Goal: Use online tool/utility: Use online tool/utility

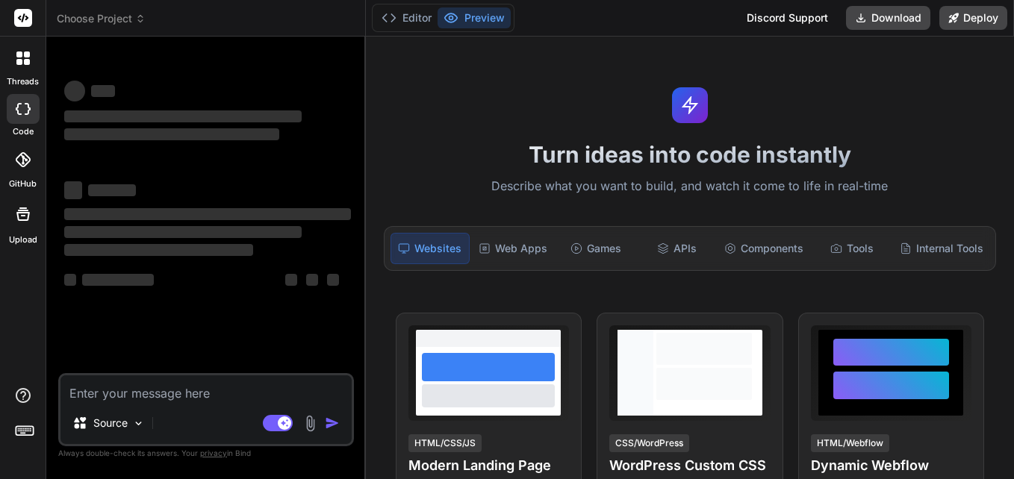
click at [18, 58] on icon at bounding box center [22, 58] width 13 height 13
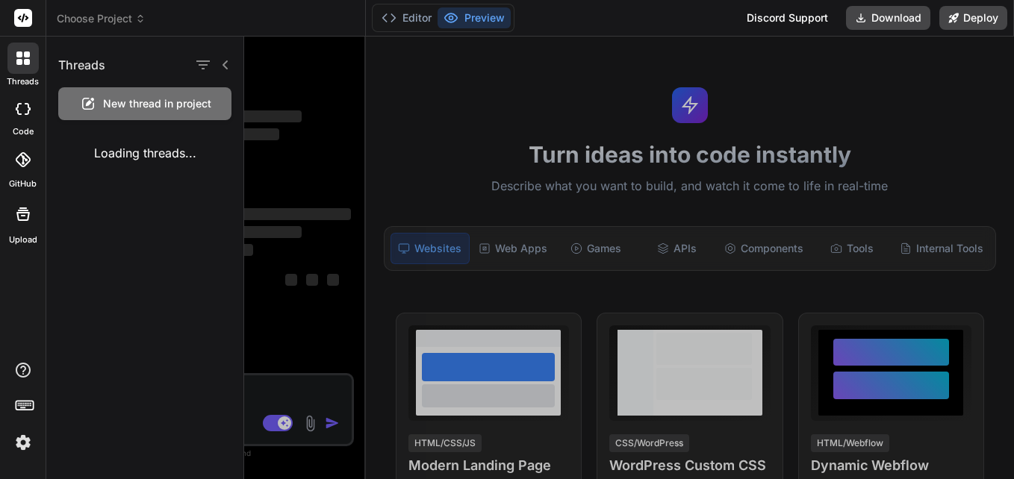
click at [167, 158] on div "Loading threads..." at bounding box center [144, 153] width 197 height 42
click at [21, 121] on div at bounding box center [23, 109] width 33 height 30
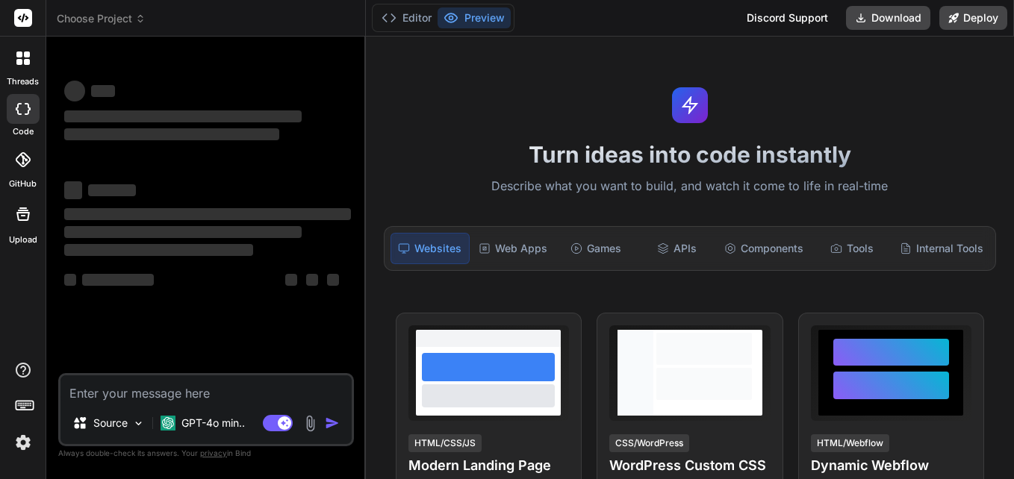
click at [22, 124] on div "code" at bounding box center [23, 113] width 46 height 50
click at [22, 177] on div "GitHub" at bounding box center [23, 163] width 46 height 53
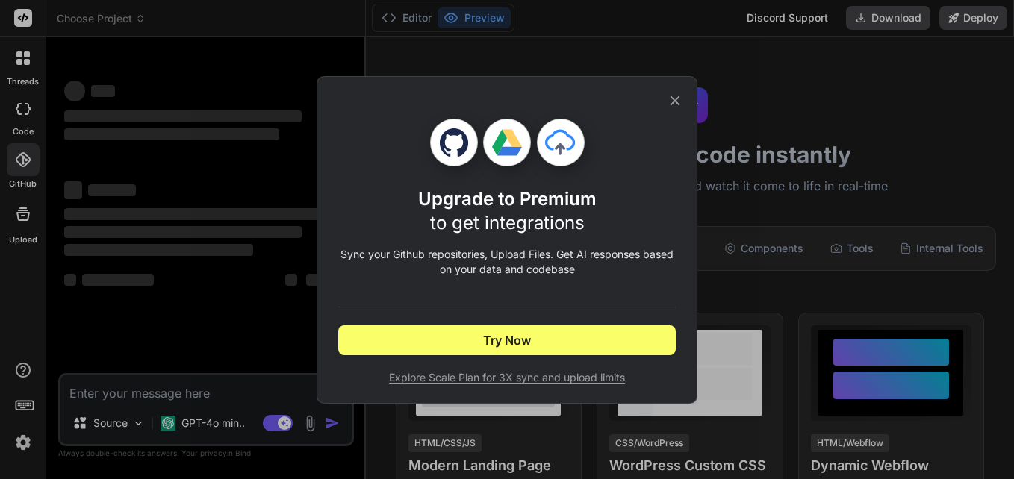
click at [25, 203] on div "Upgrade to Premium to get integrations Sync your Github repositories, Upload Fi…" at bounding box center [507, 239] width 1014 height 479
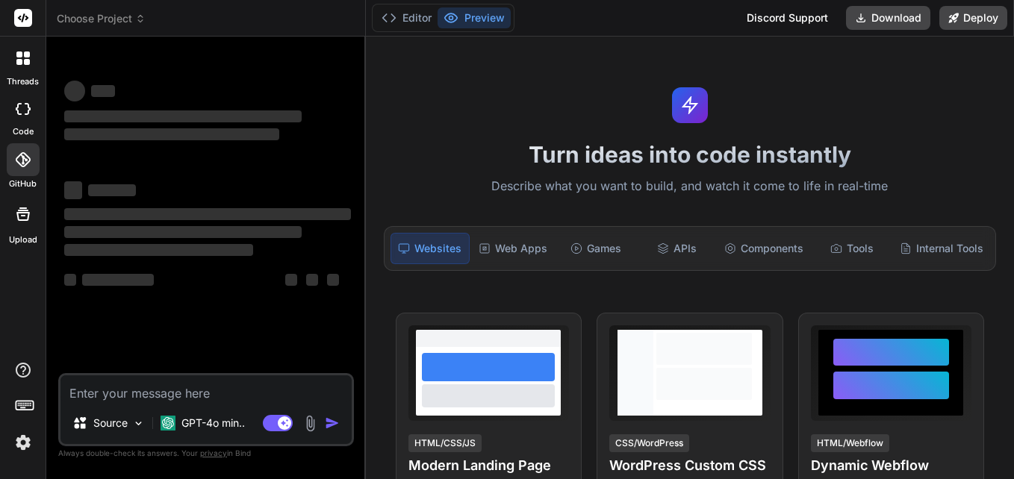
click at [30, 208] on icon at bounding box center [23, 214] width 18 height 18
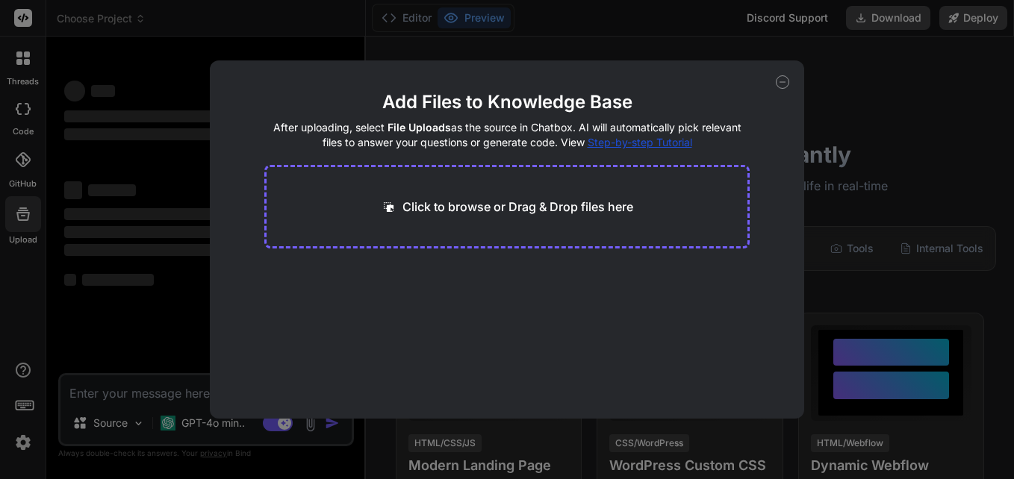
click at [28, 73] on div "Add Files to Knowledge Base After uploading, select File Uploads as the source …" at bounding box center [507, 239] width 1014 height 479
type textarea "x"
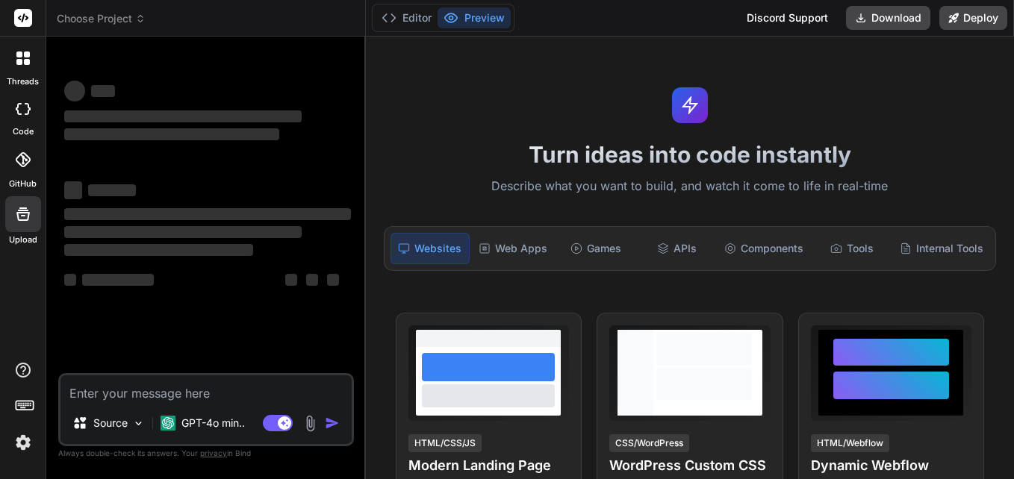
click at [22, 63] on icon at bounding box center [22, 58] width 13 height 13
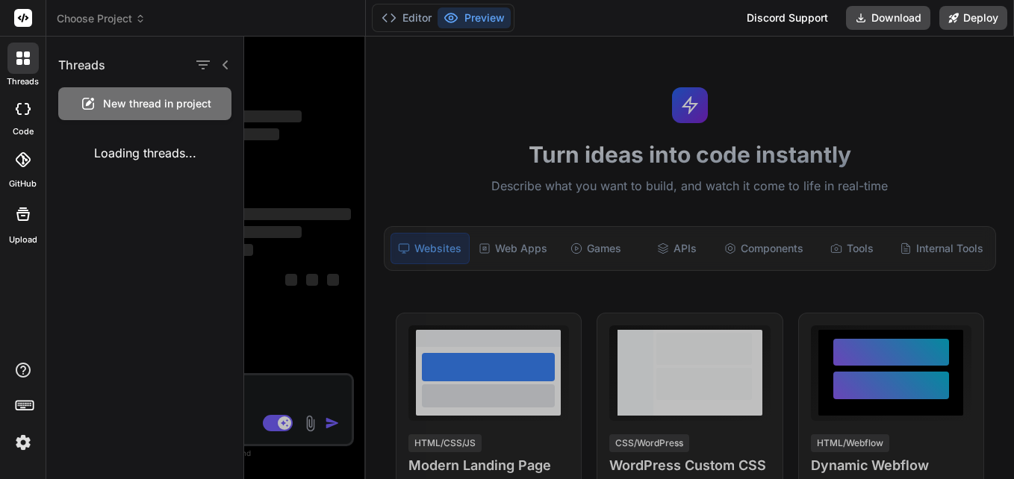
click at [102, 149] on div "Loading threads..." at bounding box center [144, 153] width 197 height 42
click at [224, 69] on icon at bounding box center [226, 65] width 12 height 12
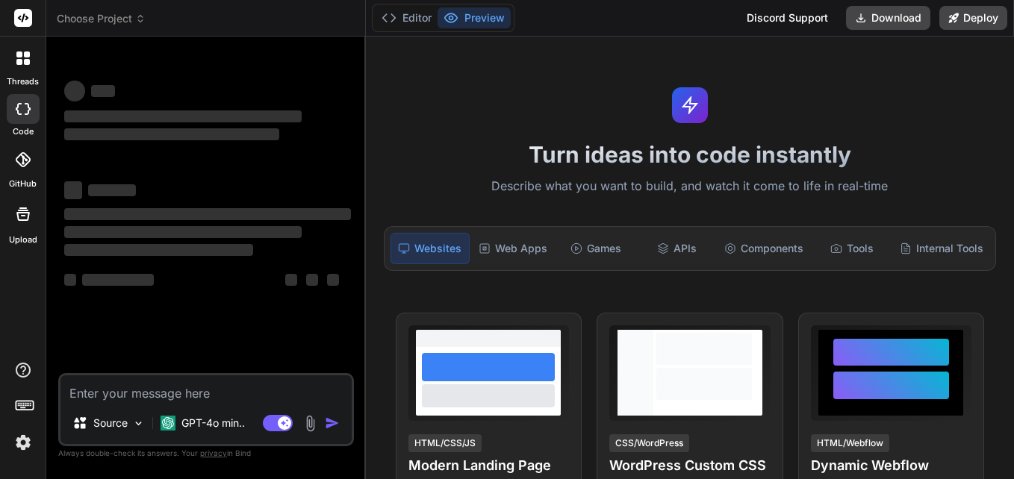
drag, startPoint x: 16, startPoint y: 55, endPoint x: 40, endPoint y: 55, distance: 23.9
click at [19, 55] on icon at bounding box center [22, 58] width 13 height 13
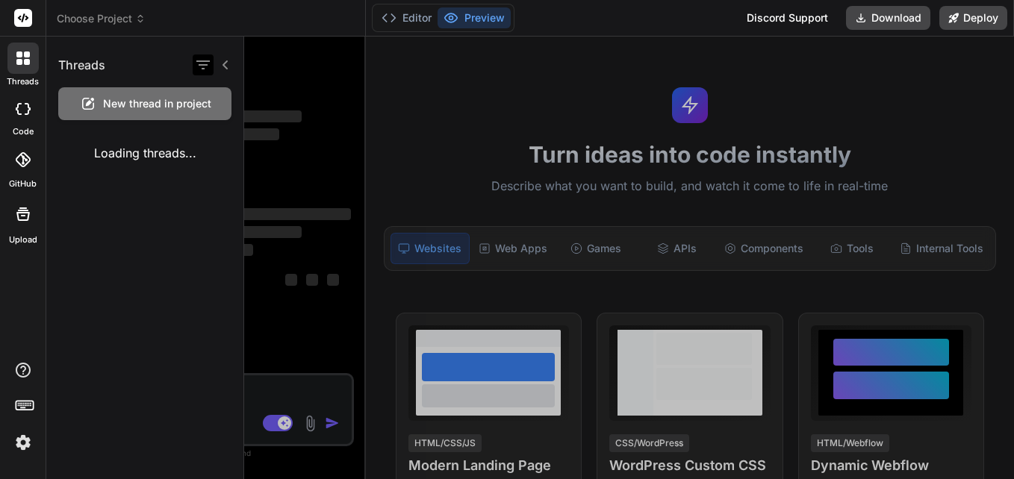
click at [206, 65] on icon "button" at bounding box center [202, 64] width 13 height 9
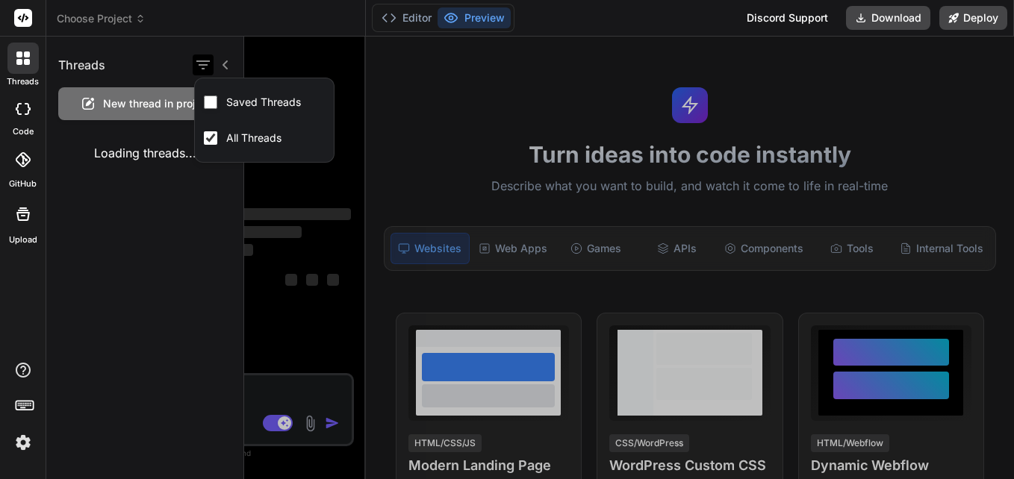
click at [205, 65] on icon "button" at bounding box center [202, 64] width 13 height 9
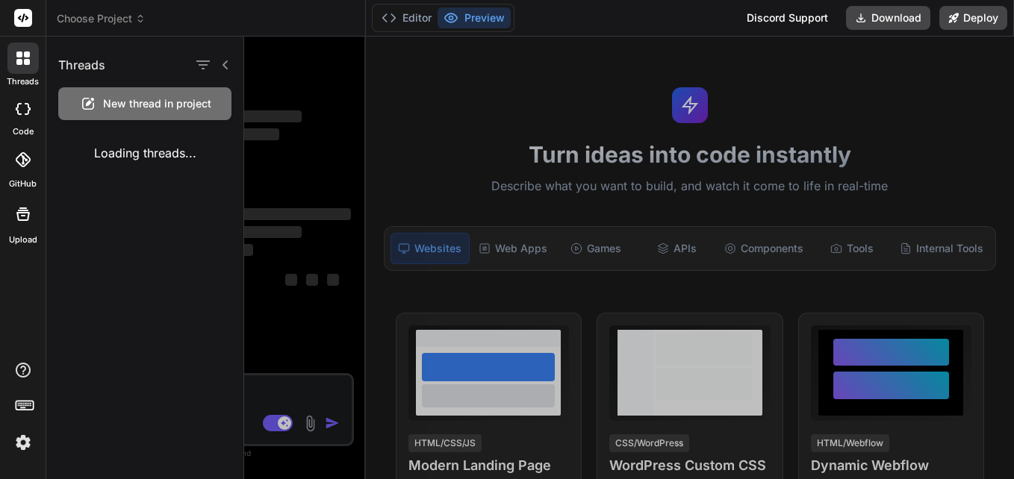
click at [270, 111] on div at bounding box center [629, 258] width 770 height 443
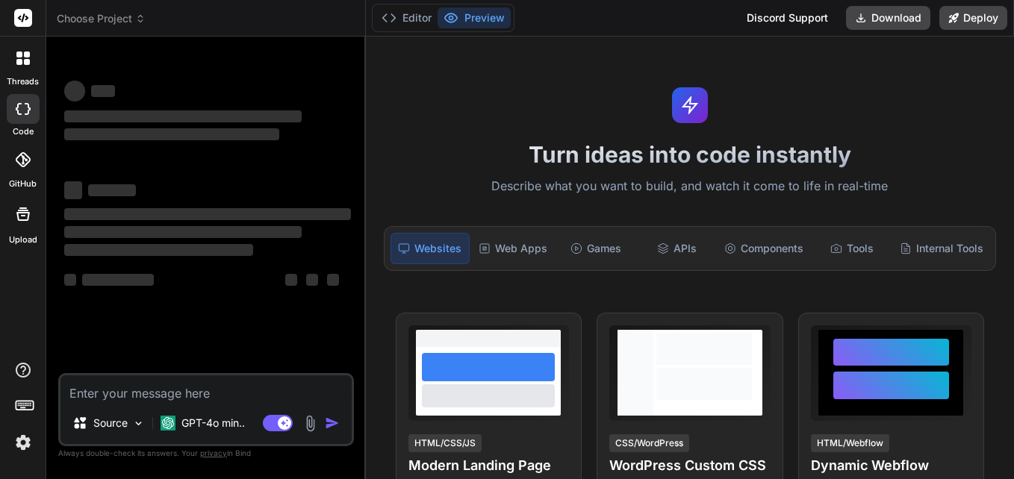
click at [238, 397] on textarea at bounding box center [205, 389] width 291 height 27
type textarea "h"
type textarea "x"
type textarea "hi"
type textarea "x"
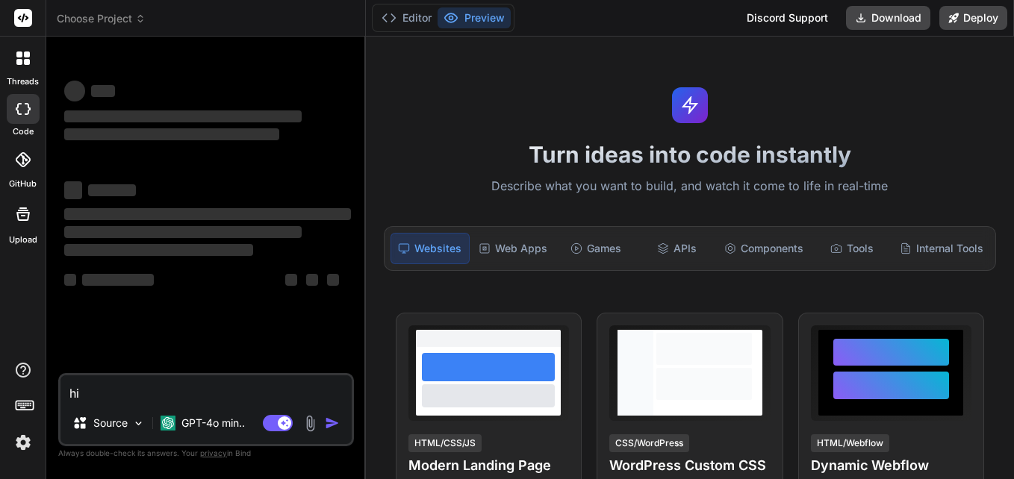
type textarea "hi"
click at [319, 426] on div "Agent Mode. When this toggle is activated, AI automatically makes decisions, re…" at bounding box center [303, 423] width 86 height 18
click at [327, 424] on div "Agent Mode. When this toggle is activated, AI automatically makes decisions, re…" at bounding box center [303, 423] width 86 height 18
click at [10, 449] on img at bounding box center [22, 442] width 25 height 25
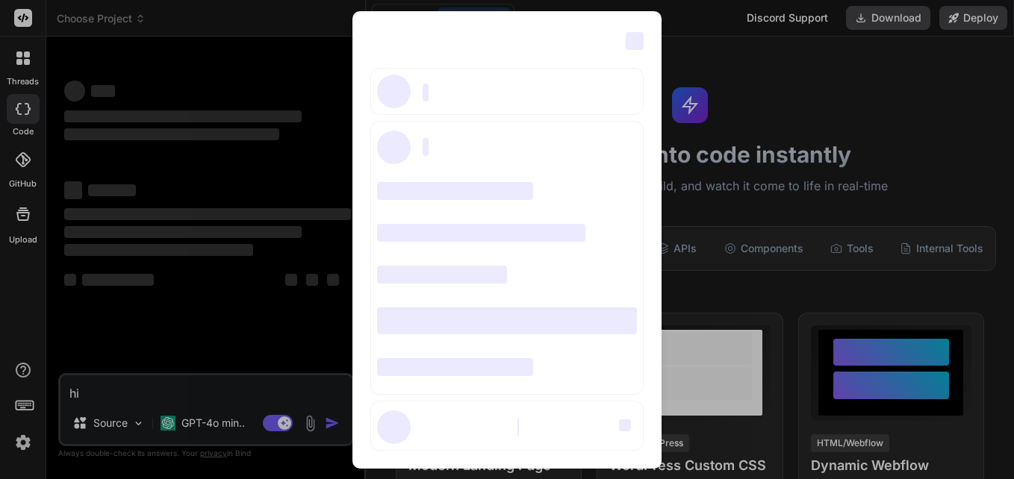
click at [241, 211] on div "‌ ‌ ‌ ‌ ‌ ‌ ‌ ‌ ‌ ‌ ‌ ‌ ‌ ‌ ‌" at bounding box center [507, 239] width 1014 height 479
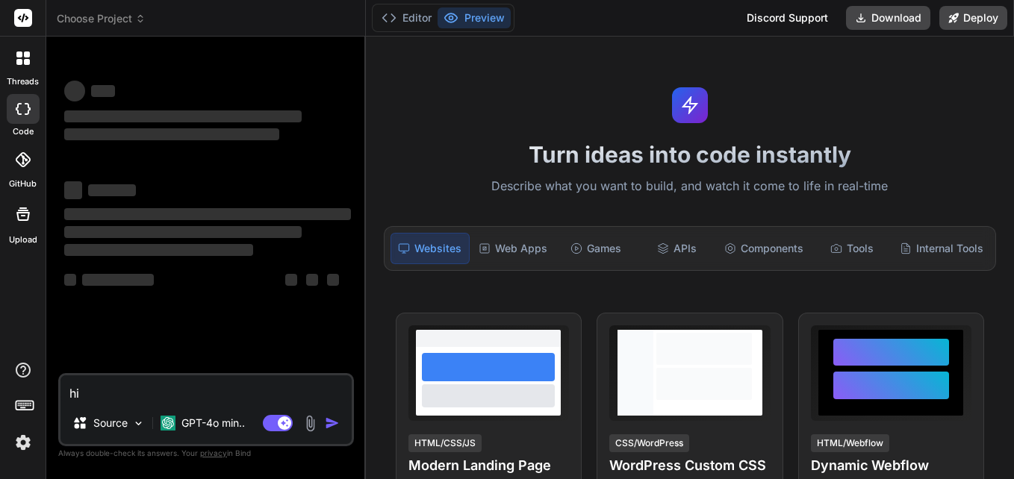
click at [142, 391] on textarea "hi" at bounding box center [205, 389] width 291 height 27
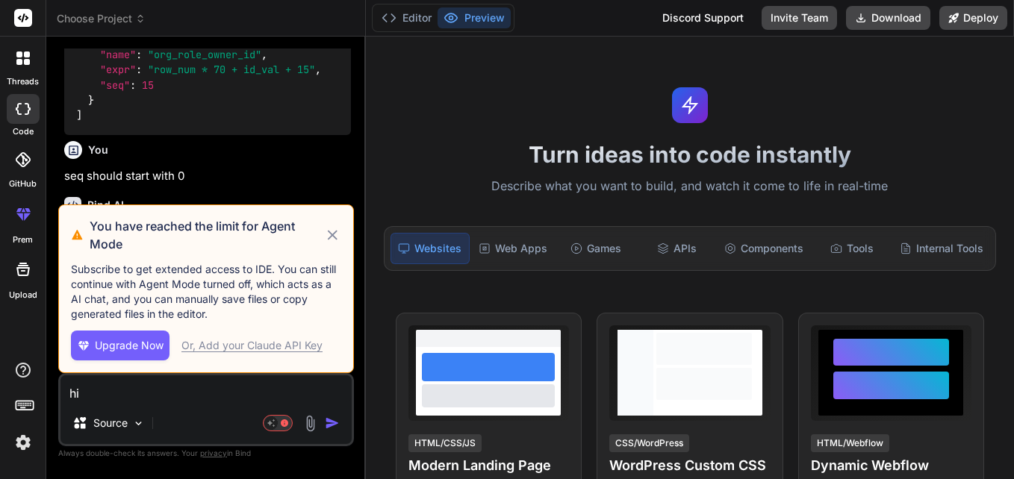
scroll to position [3341, 0]
click at [338, 233] on icon at bounding box center [332, 235] width 17 height 18
type textarea "x"
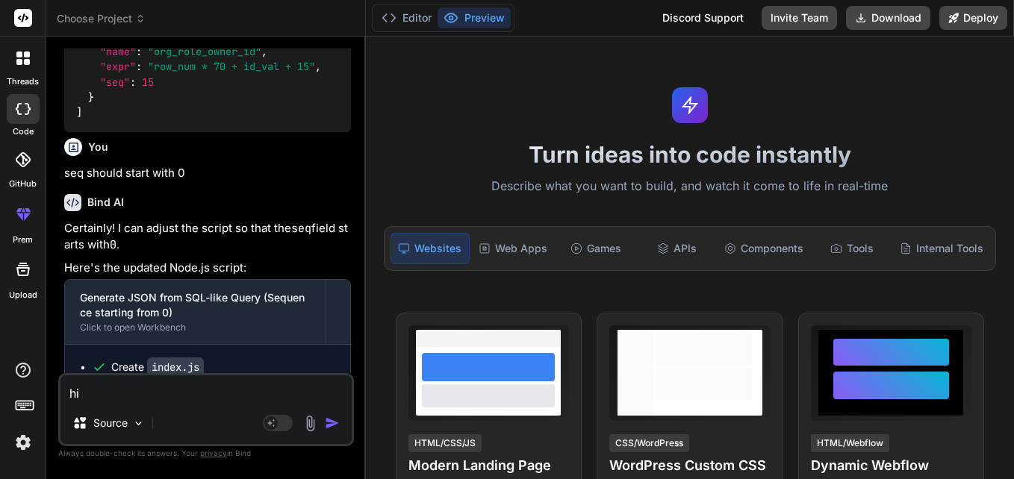
drag, startPoint x: 215, startPoint y: 389, endPoint x: 109, endPoint y: 396, distance: 106.2
click at [109, 396] on textarea "hi" at bounding box center [205, 389] width 291 height 27
type textarea "h"
type textarea "x"
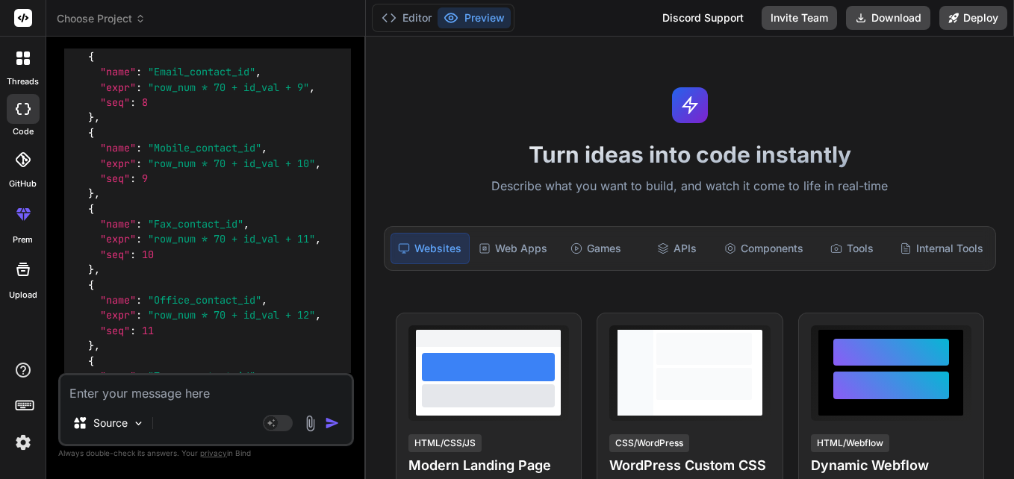
scroll to position [4670, 0]
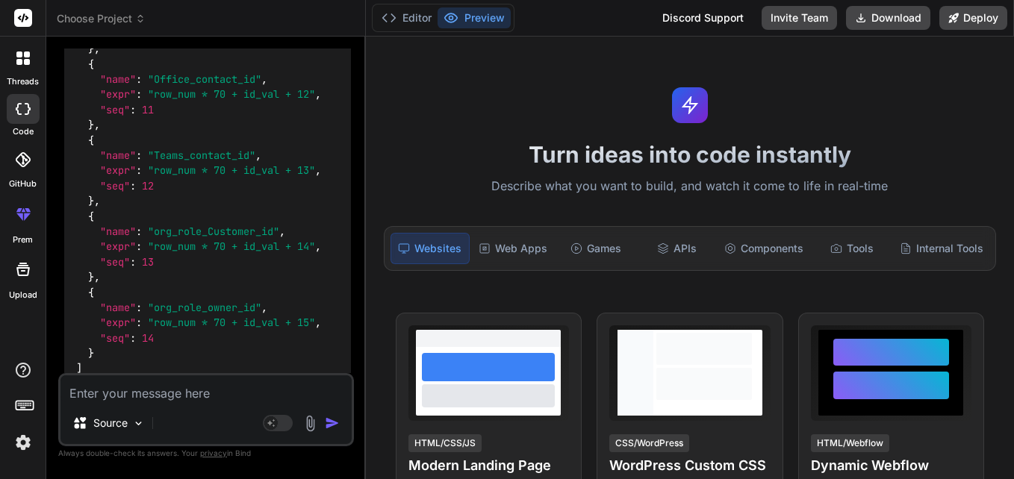
click at [23, 16] on icon at bounding box center [23, 17] width 11 height 9
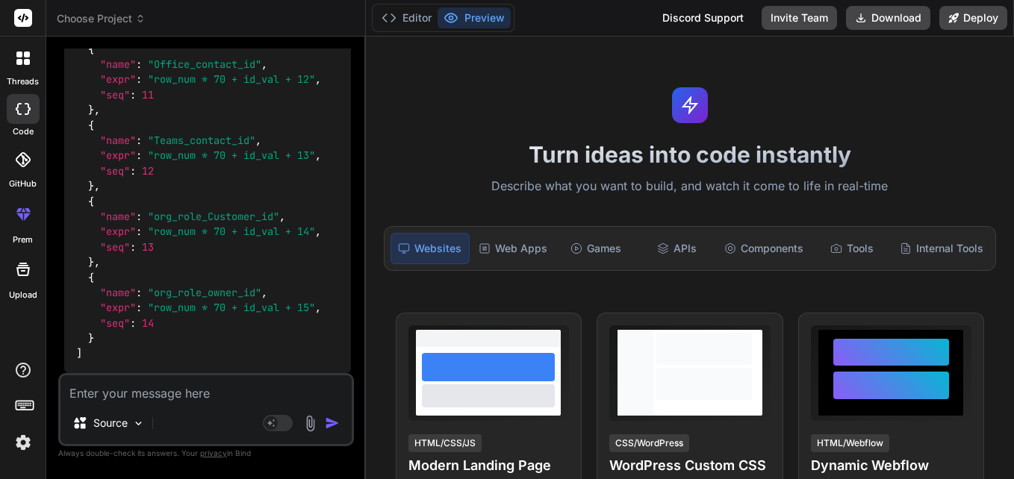
click at [175, 391] on textarea at bounding box center [205, 389] width 291 height 27
click at [167, 400] on textarea at bounding box center [205, 389] width 291 height 27
type textarea "c"
type textarea "x"
type textarea "ch"
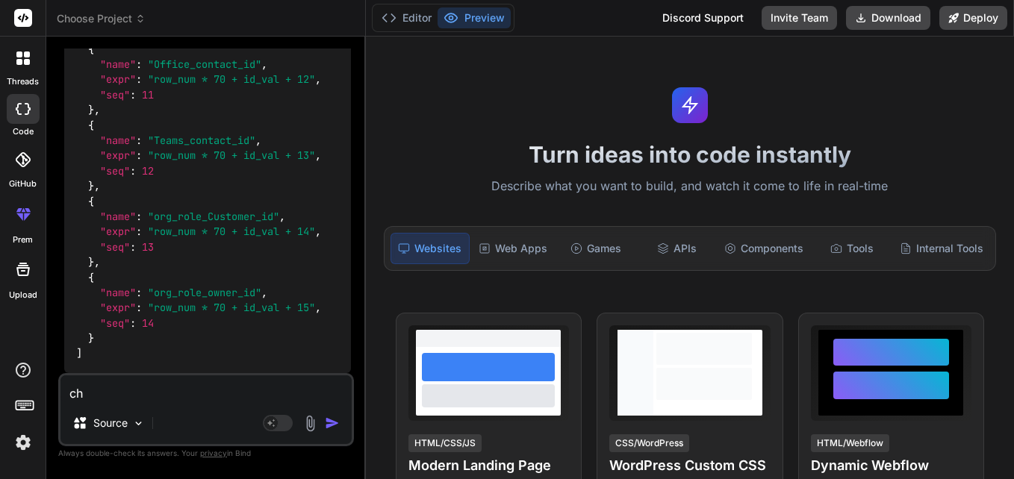
type textarea "x"
type textarea "cha"
type textarea "x"
type textarea "chan"
type textarea "x"
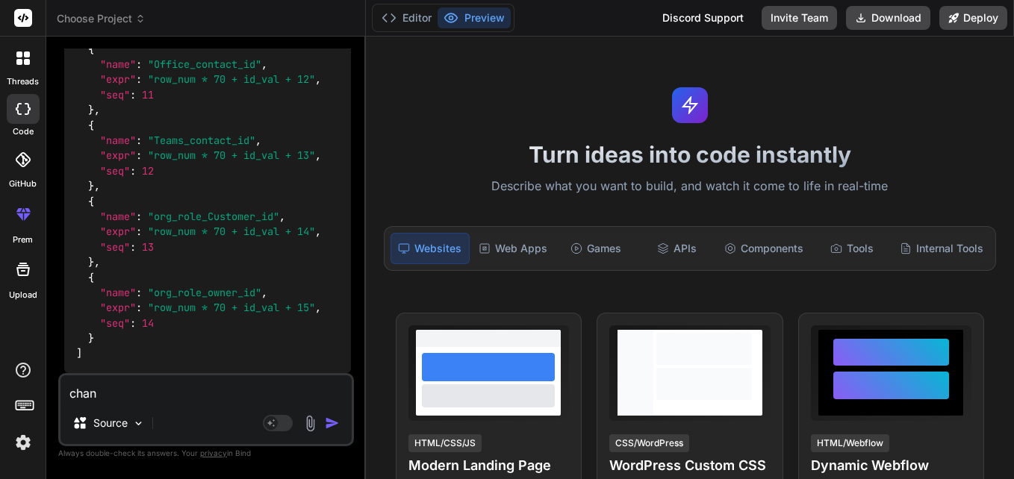
type textarea "chane"
type textarea "x"
type textarea "chan"
type textarea "x"
type textarea "chang"
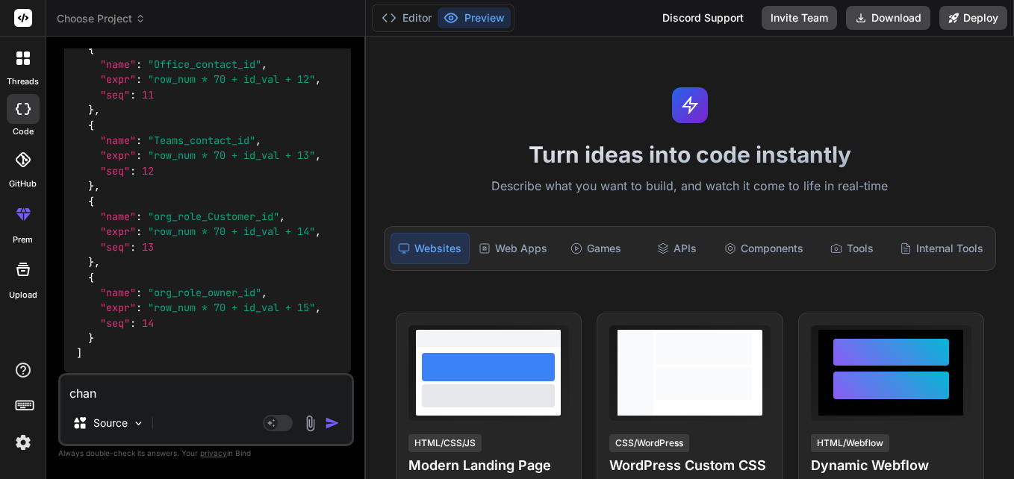
type textarea "x"
type textarea "change"
type textarea "x"
type textarea "change"
type textarea "x"
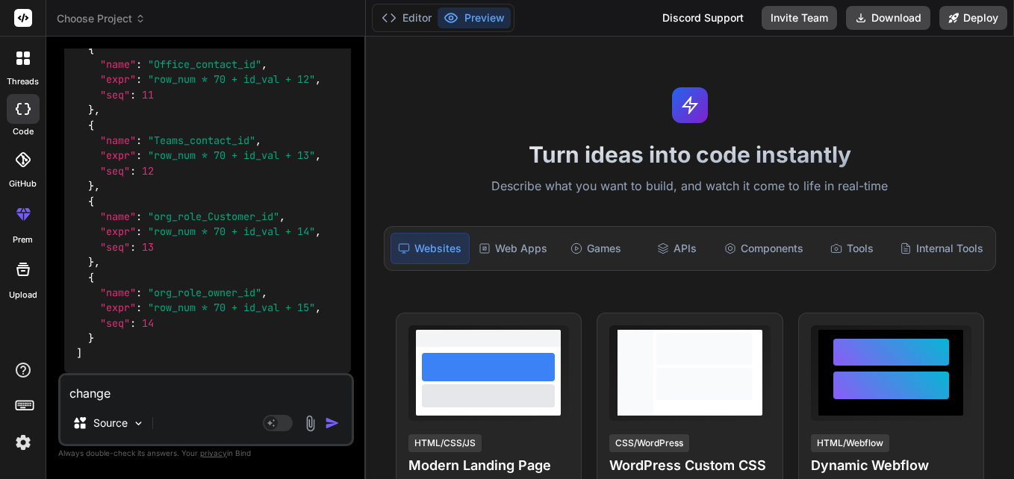
type textarea "change i"
type textarea "x"
type textarea "change it"
type textarea "x"
type textarea "change it"
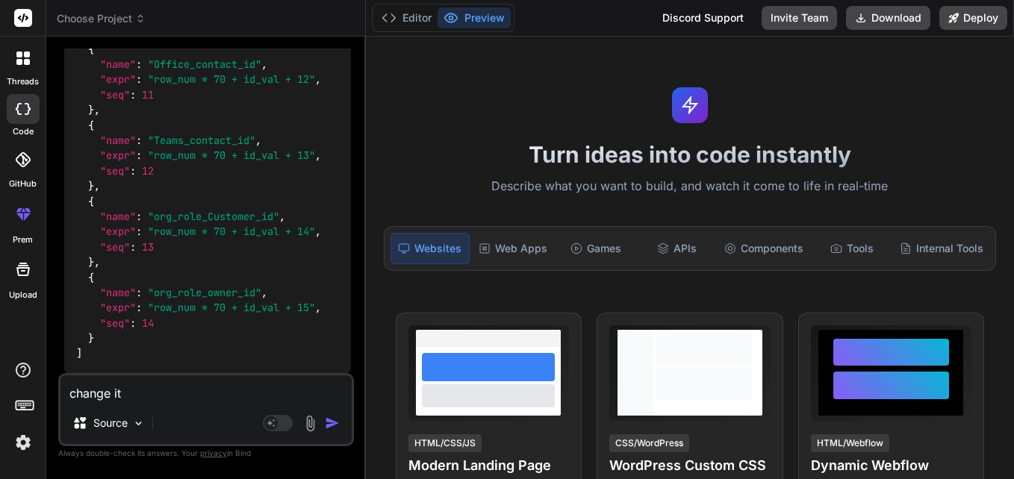
type textarea "x"
type textarea "change it a"
type textarea "x"
type textarea "change it ac"
type textarea "x"
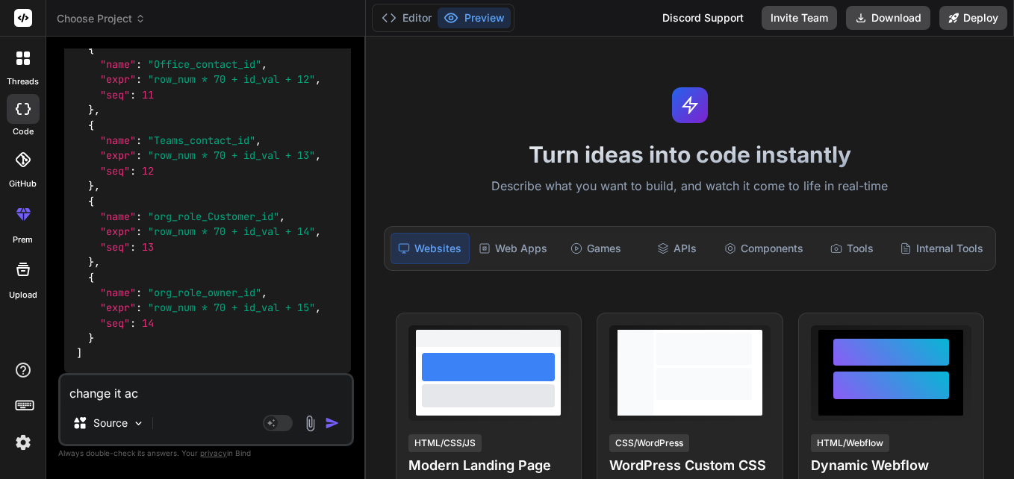
type textarea "change it acc"
type textarea "x"
type textarea "change it acco"
type textarea "x"
type textarea "change it accor"
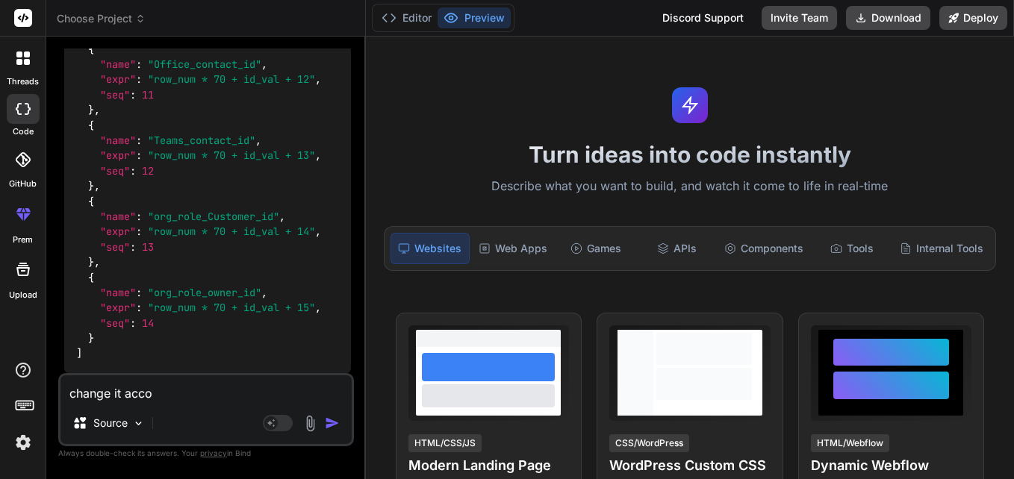
type textarea "x"
type textarea "change it accorf"
type textarea "x"
type textarea "change it accor"
type textarea "x"
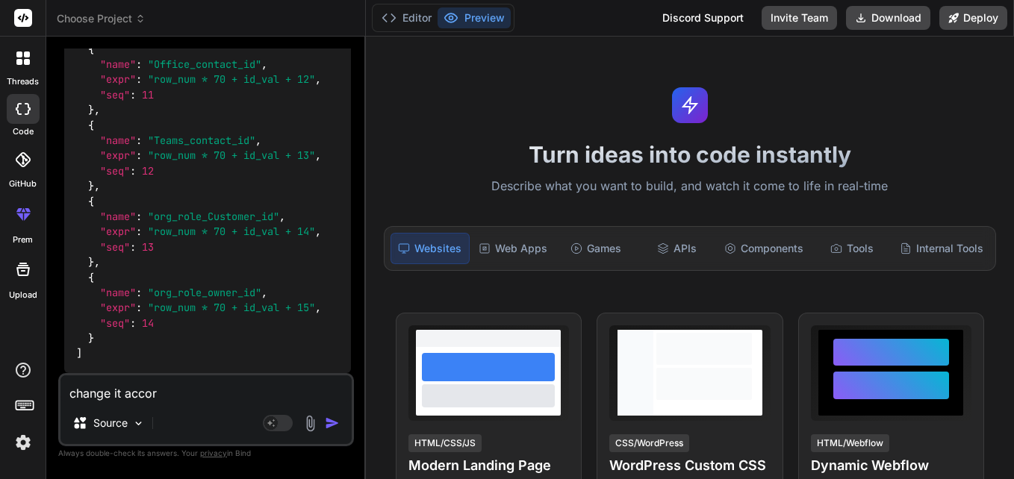
type textarea "change it accord"
type textarea "x"
type textarea "change it accordi"
type textarea "x"
type textarea "change it accordin"
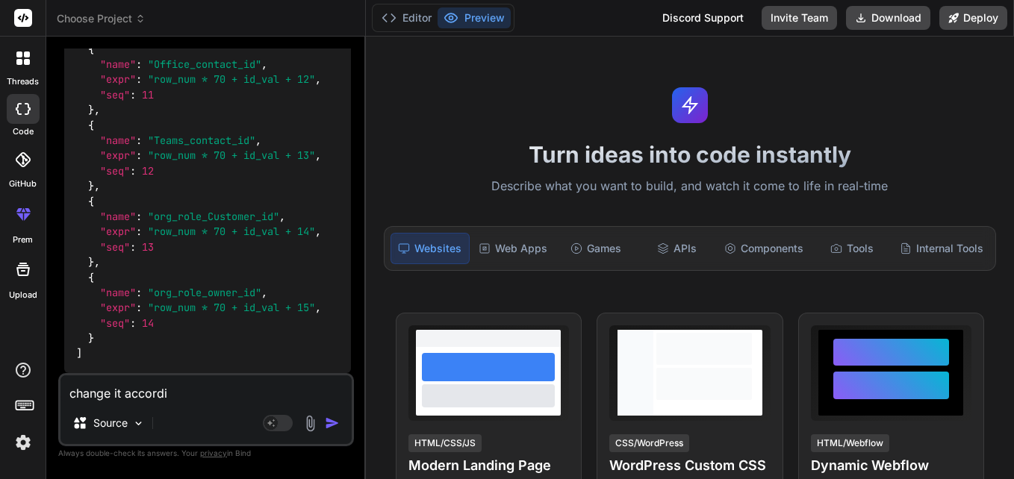
type textarea "x"
type textarea "change it according"
type textarea "x"
type textarea "change it according"
type textarea "x"
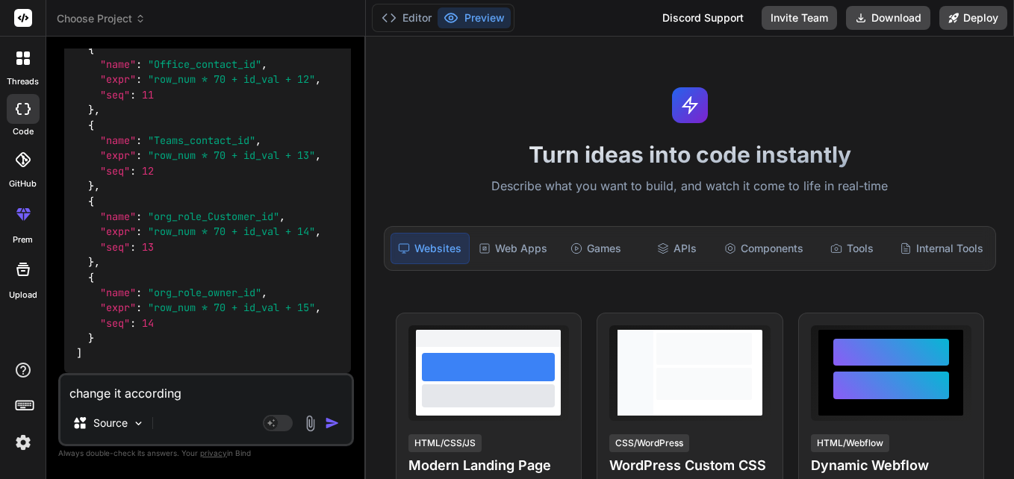
type textarea "change it according t"
type textarea "x"
type textarea "change it according to"
type textarea "x"
type textarea "change it according to"
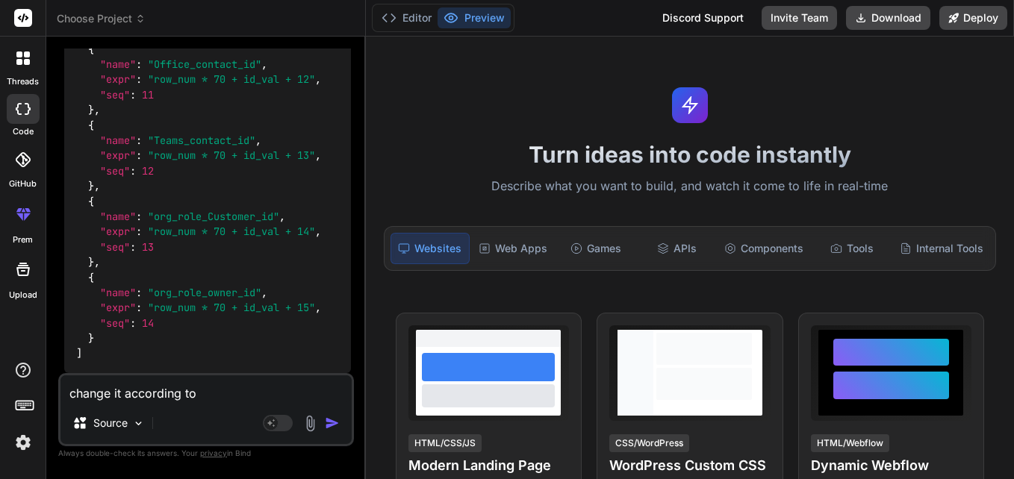
type textarea "x"
type textarea "change it according to t"
type textarea "x"
type textarea "change it according to th"
type textarea "x"
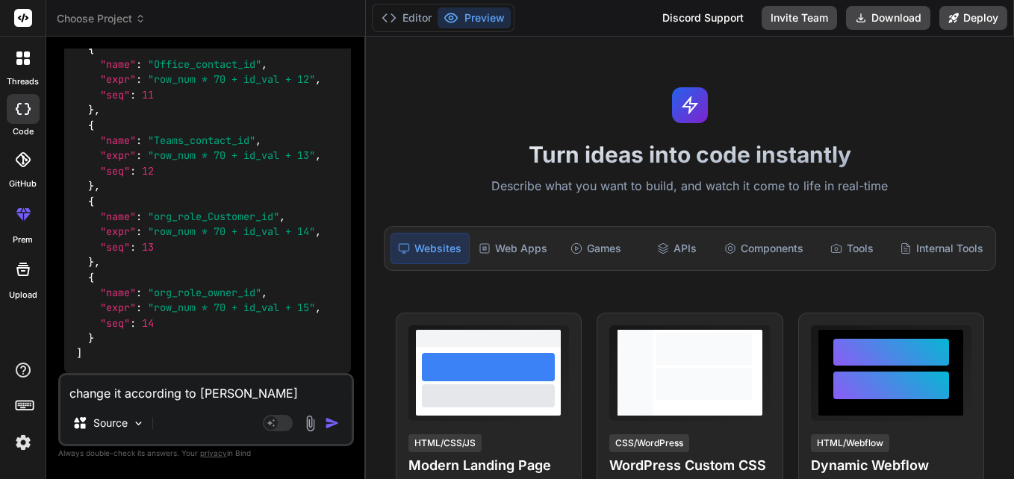
type textarea "change it according to thi"
type textarea "x"
type textarea "change it according to this"
type textarea "x"
type textarea "change it according to this"
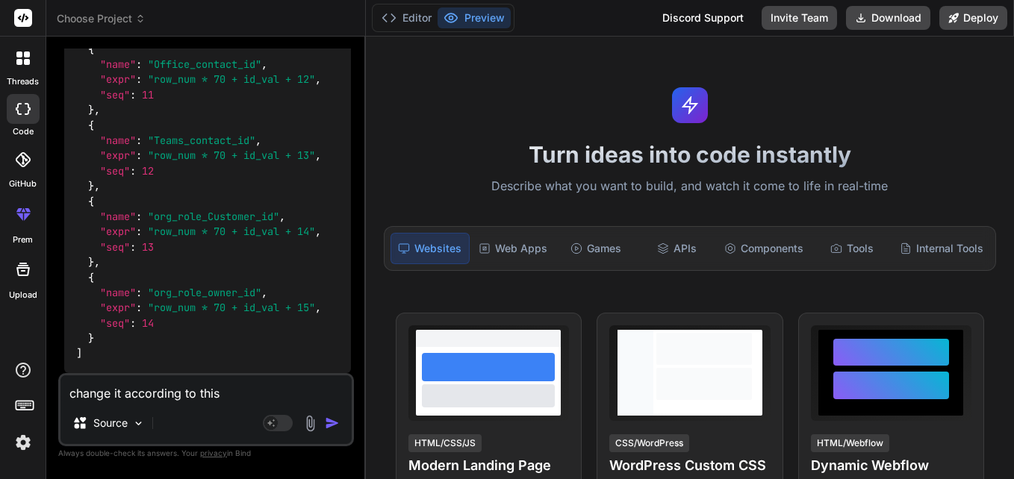
type textarea "x"
type textarea "change it according to this q"
type textarea "x"
type textarea "change it according to this qu"
type textarea "x"
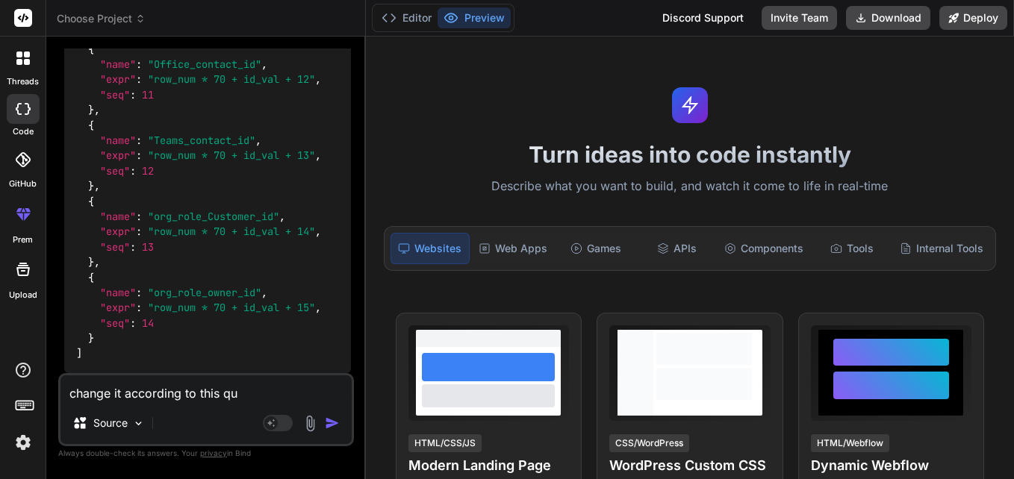
type textarea "change it according to this que"
type textarea "x"
type textarea "change it according to this quer"
type textarea "x"
type textarea "change it according to this query"
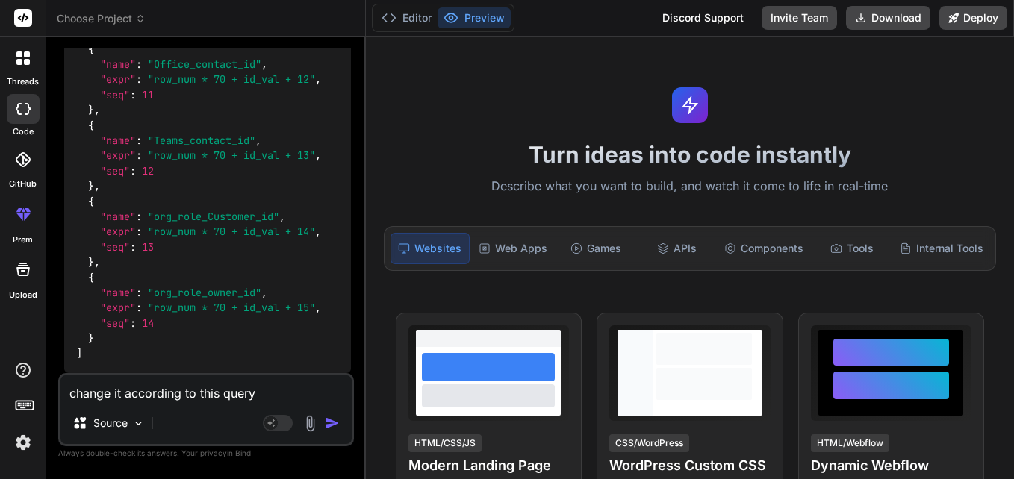
type textarea "x"
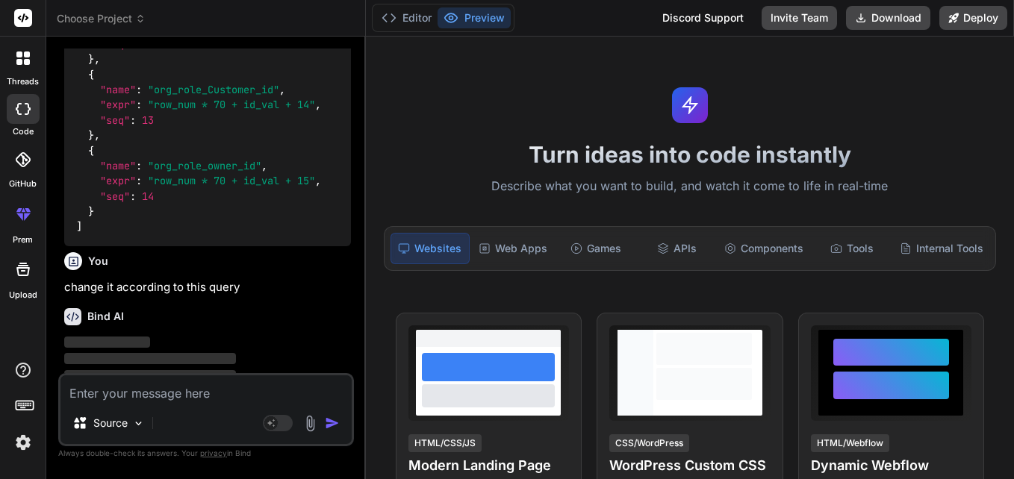
scroll to position [4856, 0]
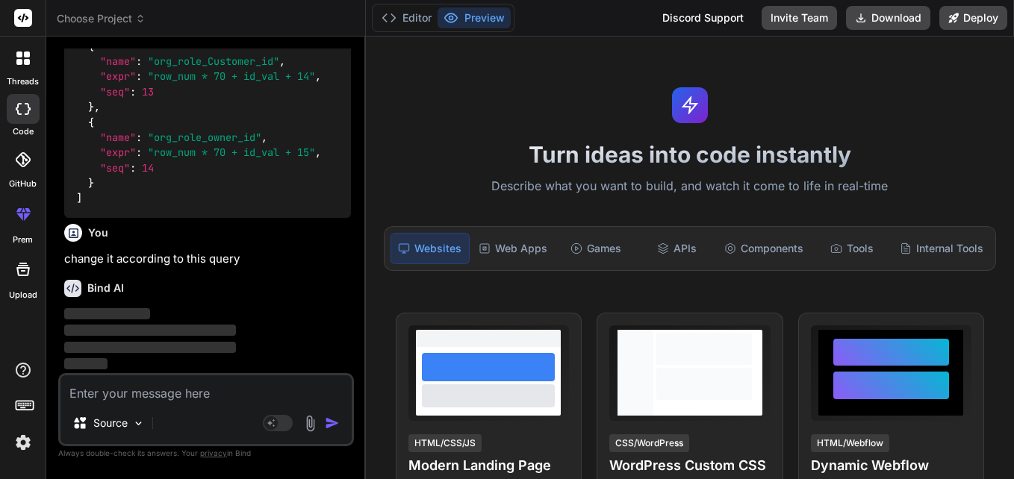
paste textarea "select *, ROW_NUMBER() OVER (PARTITION BY CSV_LOOKUP ORDER BY CSV_LOOKUP DESC )…"
type textarea "select *, ROW_NUMBER() OVER (PARTITION BY CSV_LOOKUP ORDER BY CSV_LOOKUP DESC )…"
type textarea "x"
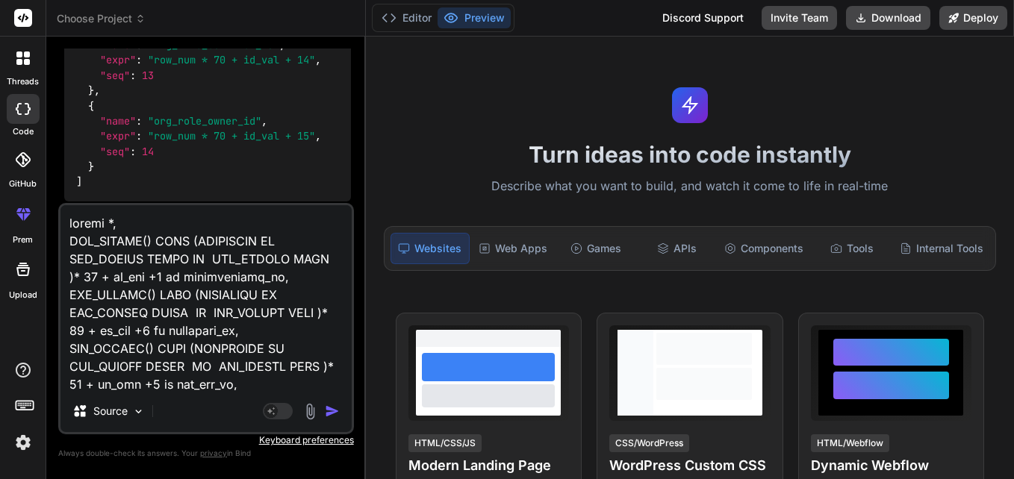
scroll to position [736, 0]
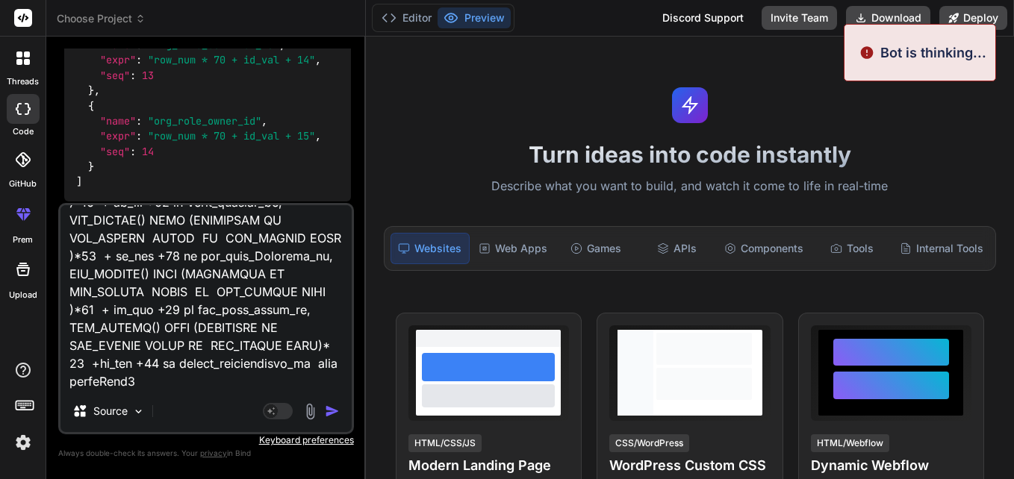
type textarea "select *, ROW_NUMBER() OVER (PARTITION BY CSV_LOOKUP ORDER BY CSV_LOOKUP DESC )…"
click at [333, 408] on img "button" at bounding box center [332, 411] width 15 height 15
drag, startPoint x: 911, startPoint y: 57, endPoint x: 983, endPoint y: 54, distance: 72.5
click at [983, 54] on div "Bot is thinking..." at bounding box center [920, 52] width 152 height 57
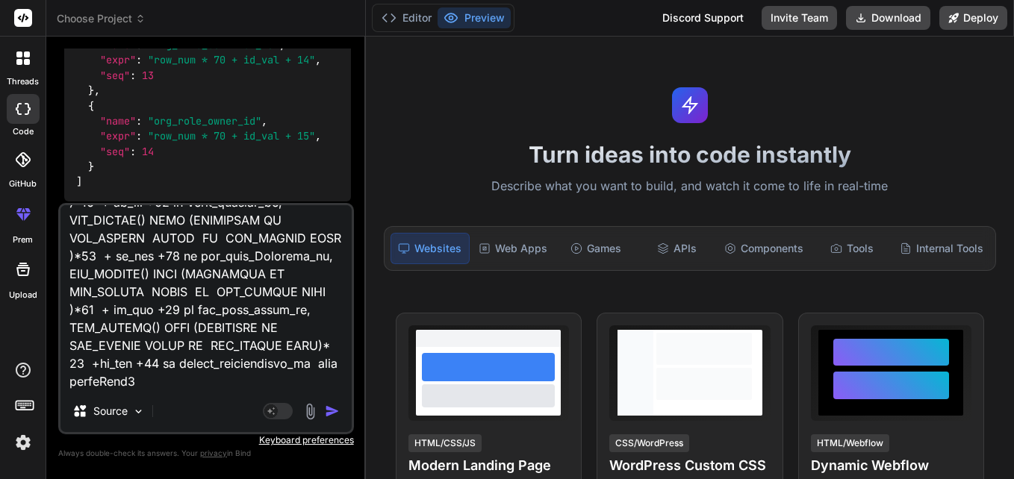
click at [335, 414] on img "button" at bounding box center [332, 411] width 15 height 15
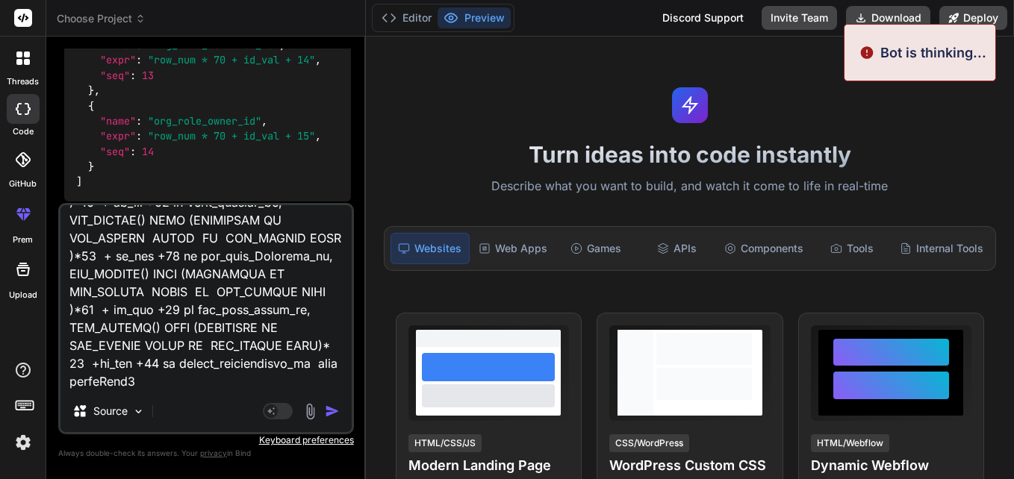
click at [335, 414] on img "button" at bounding box center [332, 411] width 15 height 15
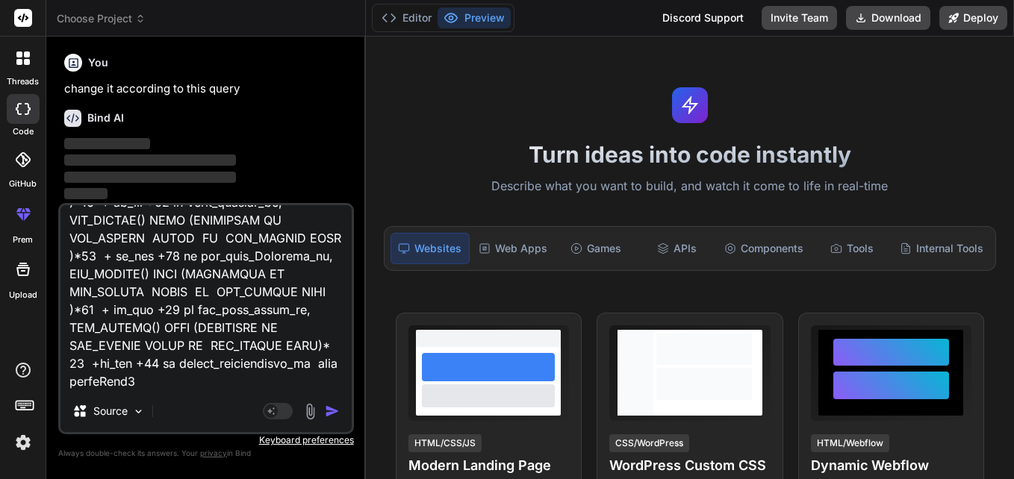
scroll to position [438, 0]
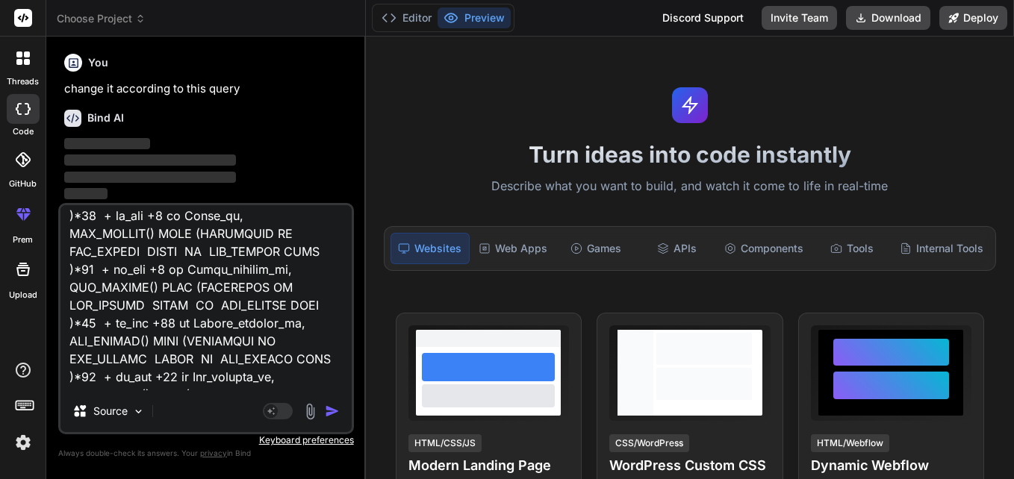
click at [251, 161] on p "‌" at bounding box center [207, 160] width 287 height 17
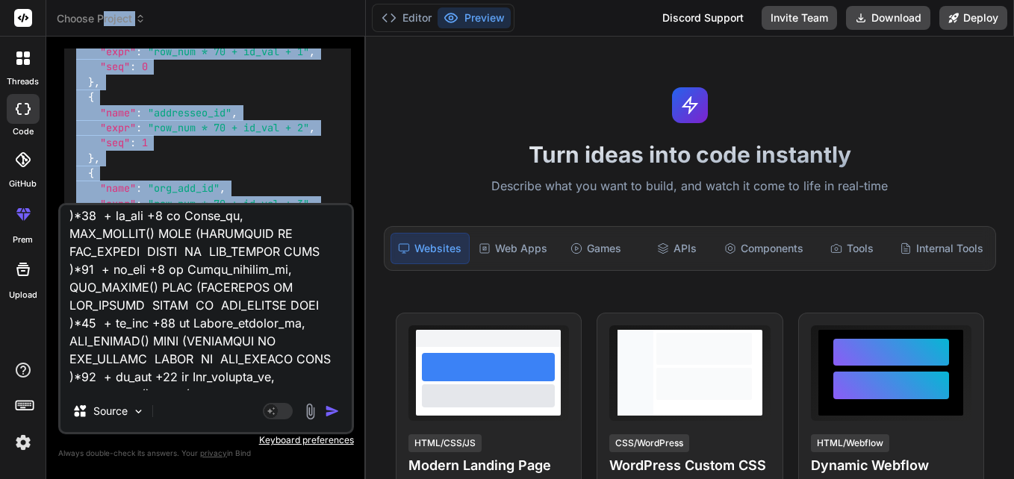
scroll to position [3810, 0]
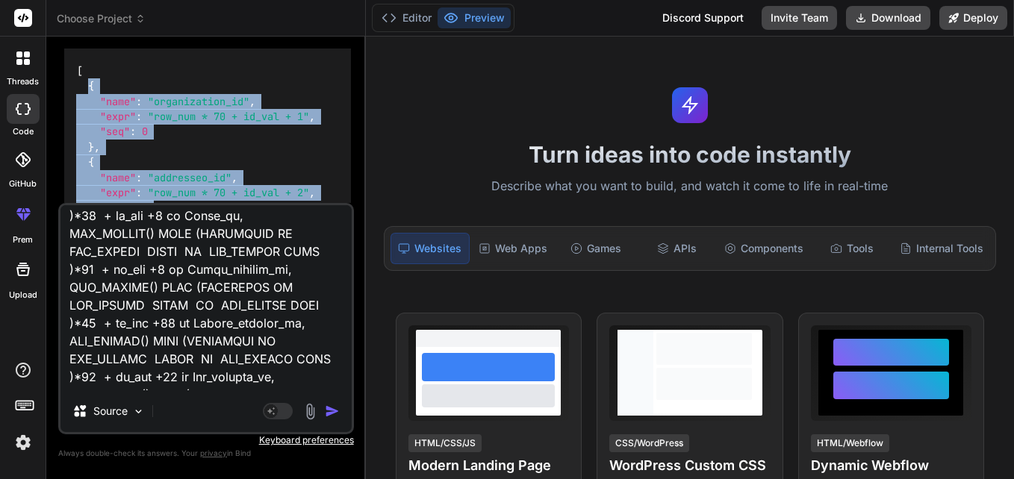
drag, startPoint x: 93, startPoint y: 163, endPoint x: 90, endPoint y: 99, distance: 64.3
drag, startPoint x: 90, startPoint y: 99, endPoint x: 102, endPoint y: 131, distance: 34.3
copy code "{ "name" : "organization_id" , "expr" : "row_num * 70 + id_val + 1" , "seq" : 0…"
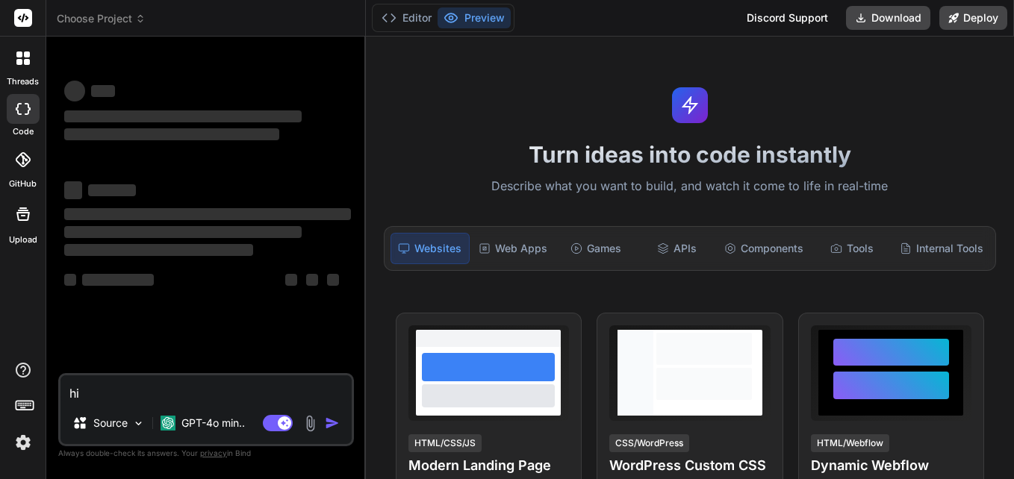
click at [117, 16] on span "Choose Project" at bounding box center [101, 18] width 89 height 15
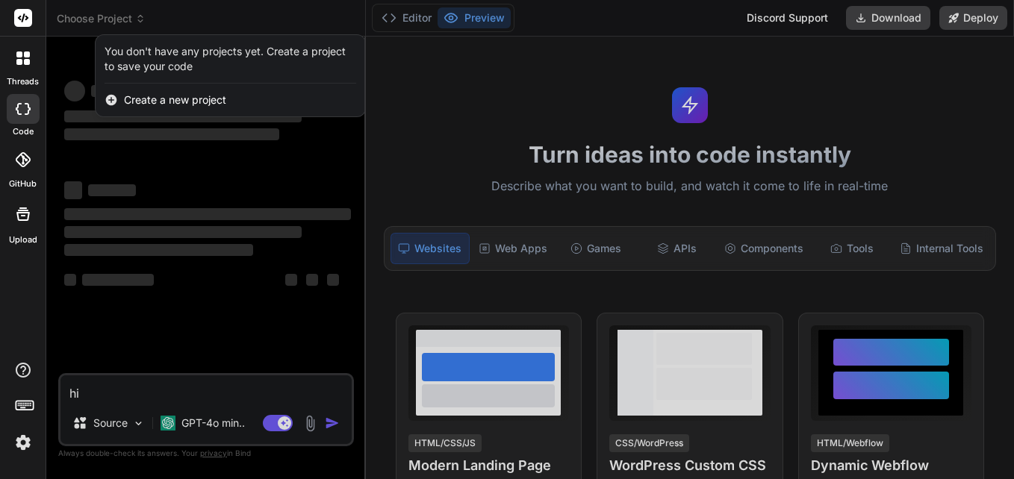
click at [131, 8] on div at bounding box center [507, 239] width 1014 height 479
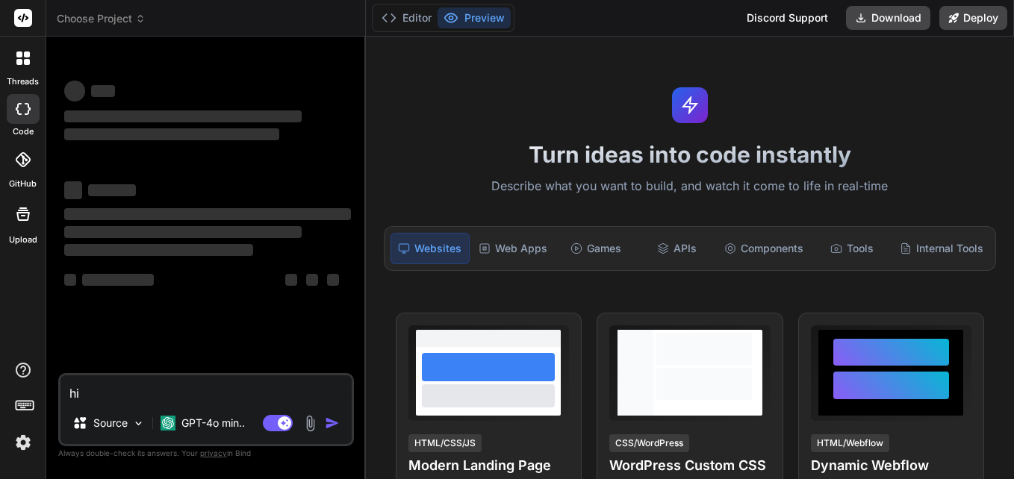
click at [22, 60] on icon at bounding box center [19, 62] width 6 height 6
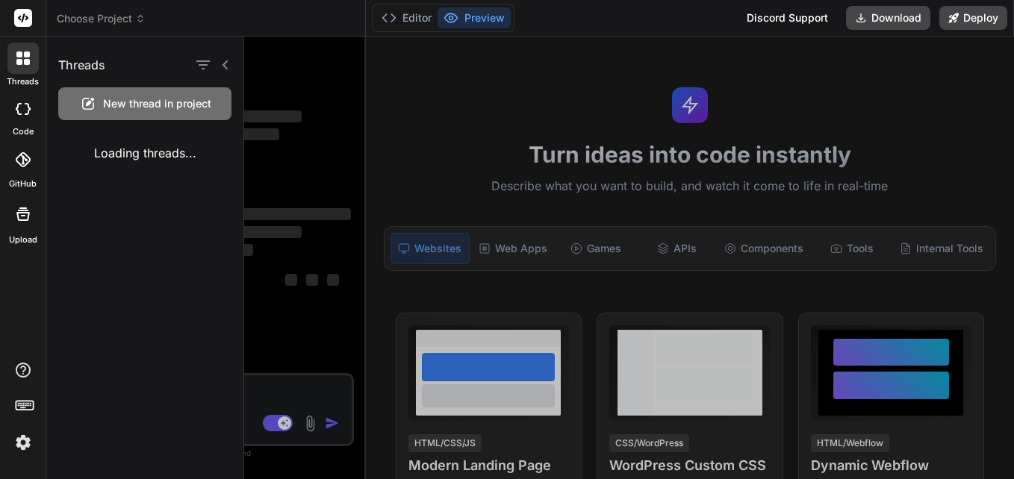
click at [28, 108] on icon at bounding box center [23, 109] width 15 height 12
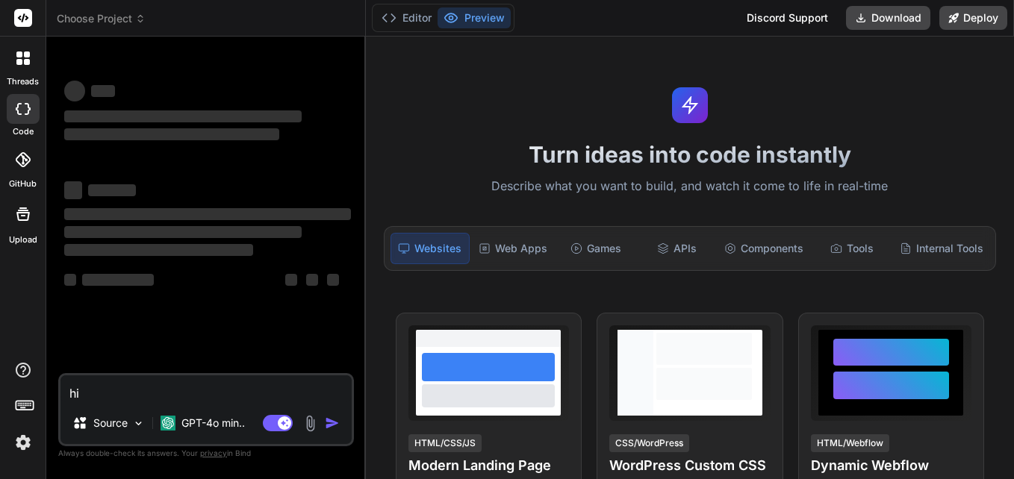
click at [18, 16] on rect at bounding box center [23, 18] width 18 height 18
click at [406, 9] on button "Editor" at bounding box center [407, 17] width 62 height 21
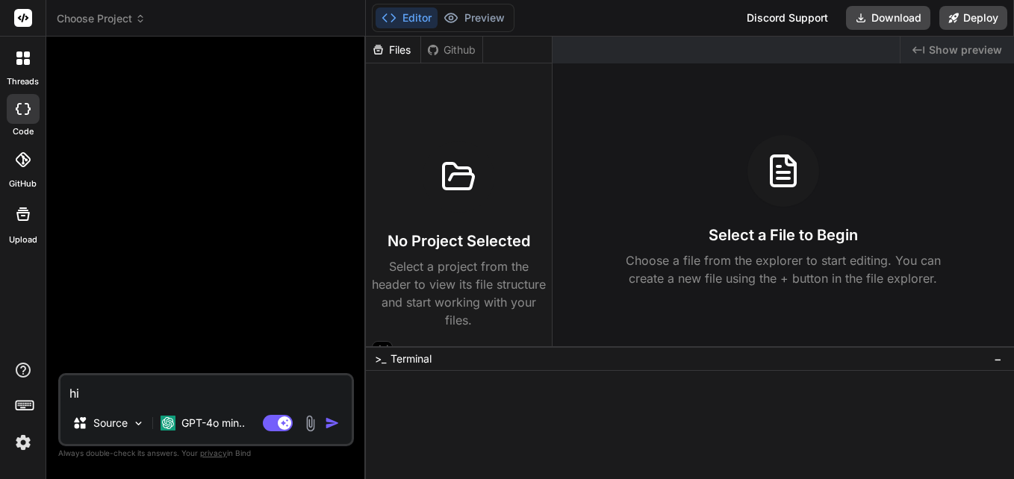
click at [20, 22] on rect at bounding box center [23, 18] width 18 height 18
click at [22, 113] on icon at bounding box center [23, 109] width 15 height 12
click at [28, 114] on icon at bounding box center [23, 109] width 15 height 12
click at [31, 116] on div at bounding box center [23, 109] width 33 height 30
click at [25, 57] on icon at bounding box center [27, 55] width 6 height 6
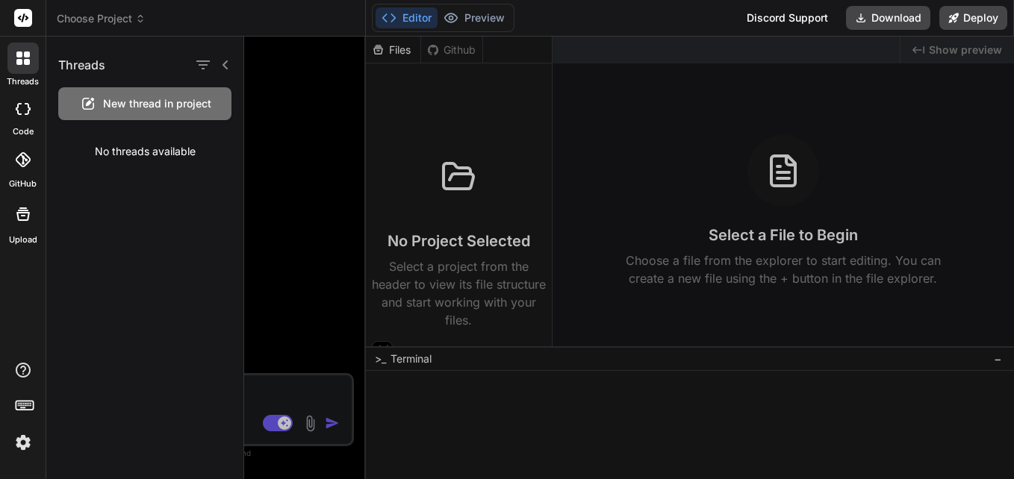
click at [506, 278] on div at bounding box center [629, 258] width 770 height 443
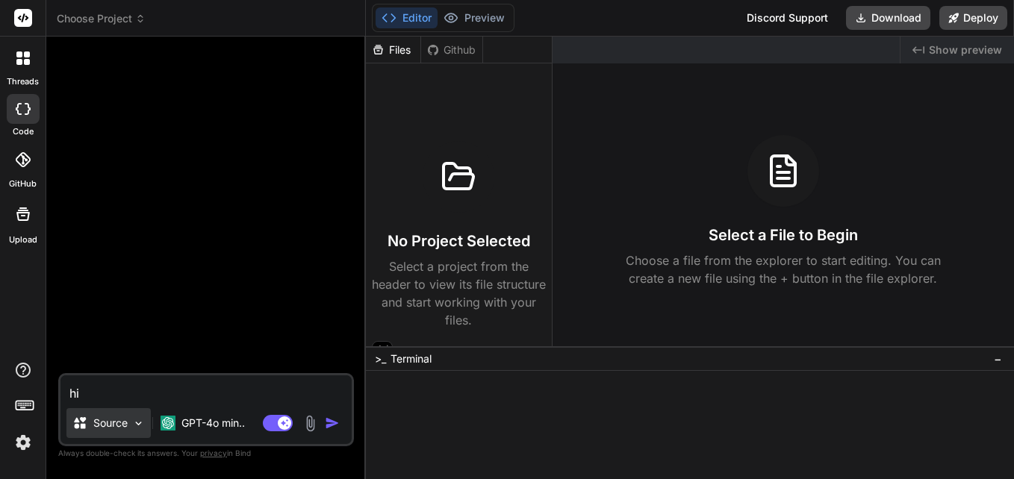
click at [137, 420] on img at bounding box center [138, 423] width 13 height 13
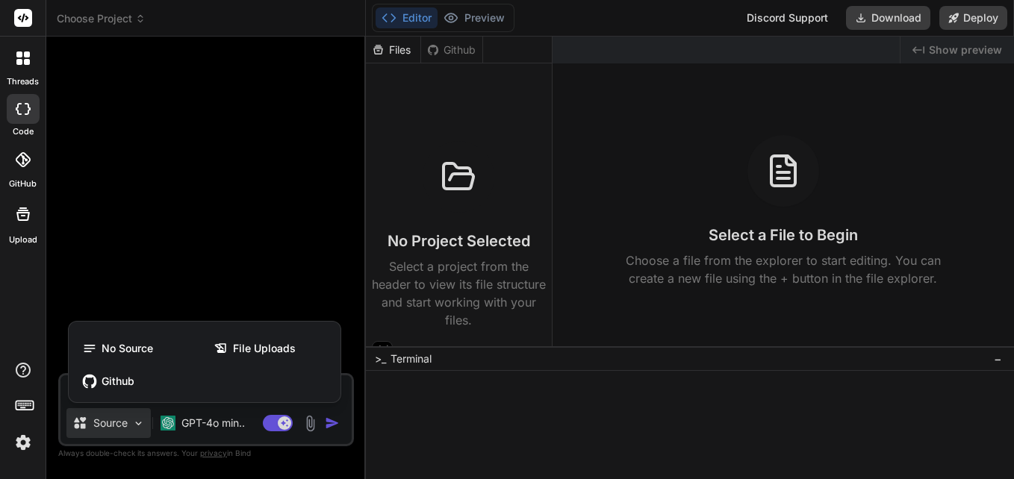
click at [143, 262] on div at bounding box center [507, 239] width 1014 height 479
type textarea "x"
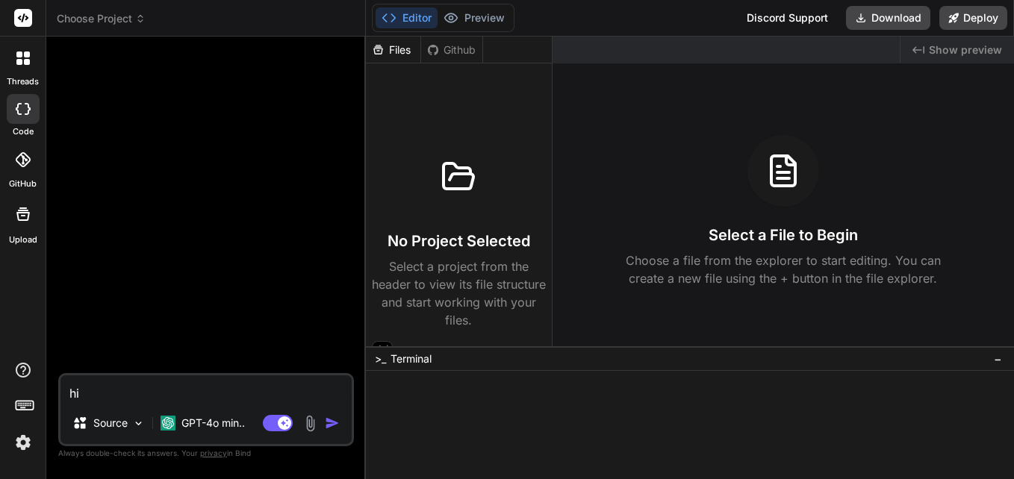
click at [24, 60] on icon at bounding box center [27, 62] width 6 height 6
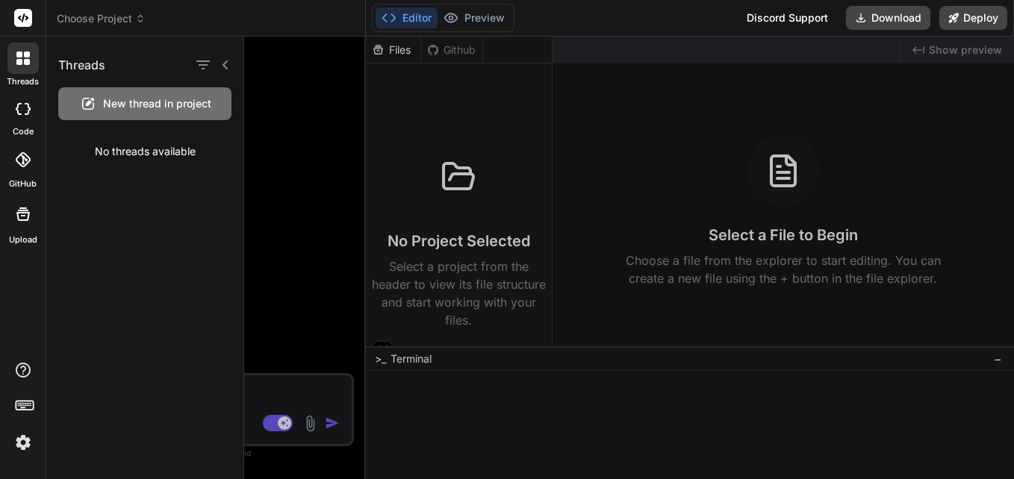
click at [225, 69] on icon at bounding box center [226, 65] width 12 height 12
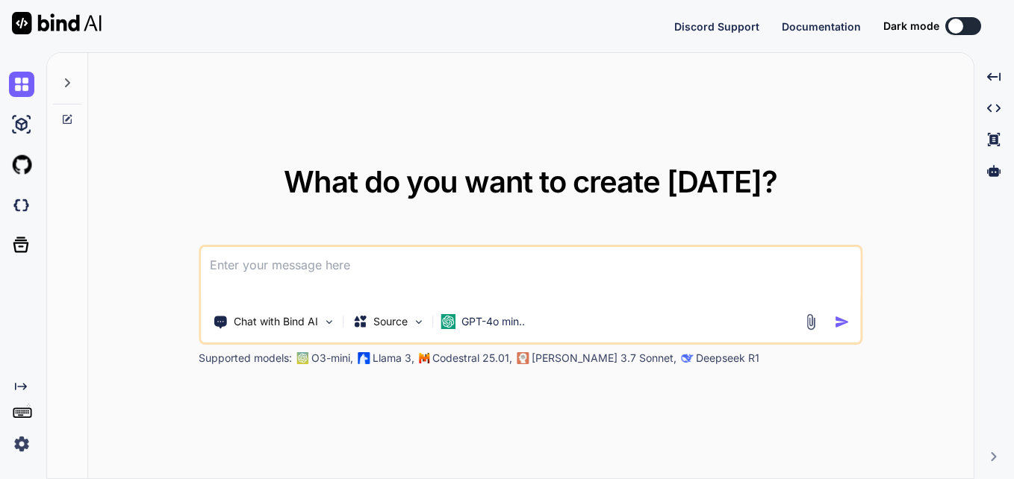
click at [69, 83] on icon at bounding box center [67, 82] width 5 height 9
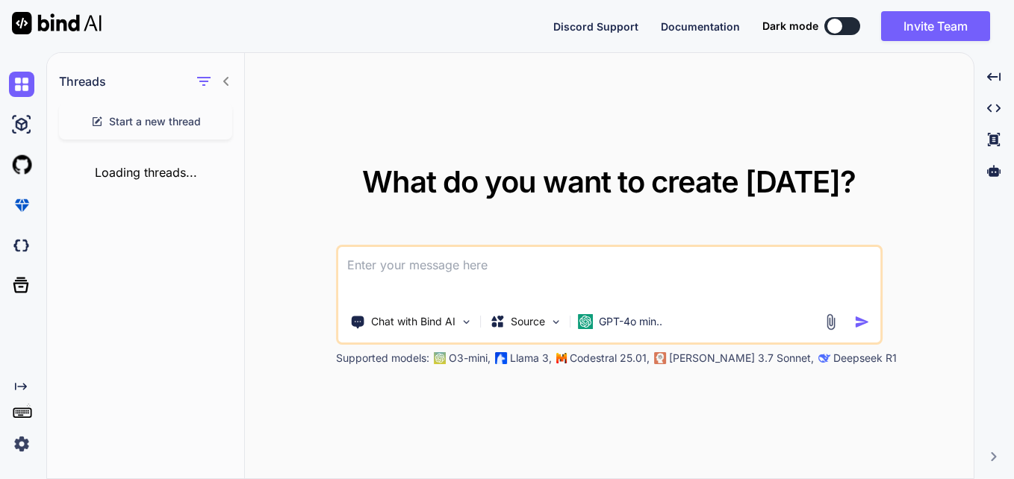
type textarea "x"
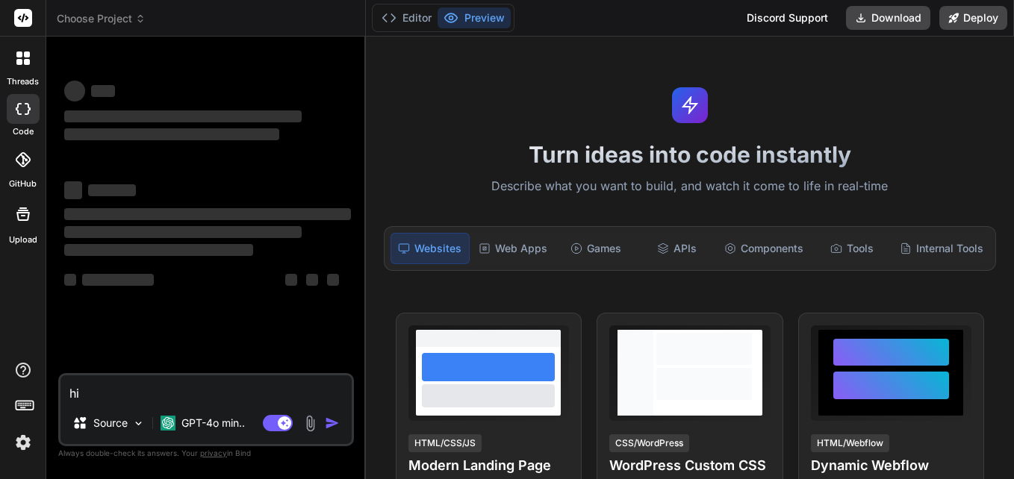
type textarea "x"
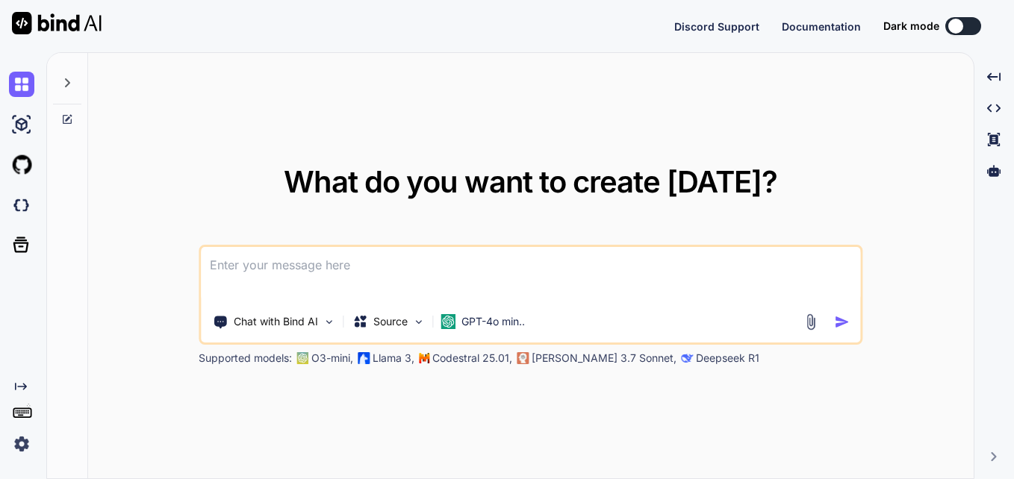
click at [944, 25] on div "Dark mode" at bounding box center [936, 26] width 107 height 18
click at [953, 28] on div at bounding box center [955, 26] width 15 height 15
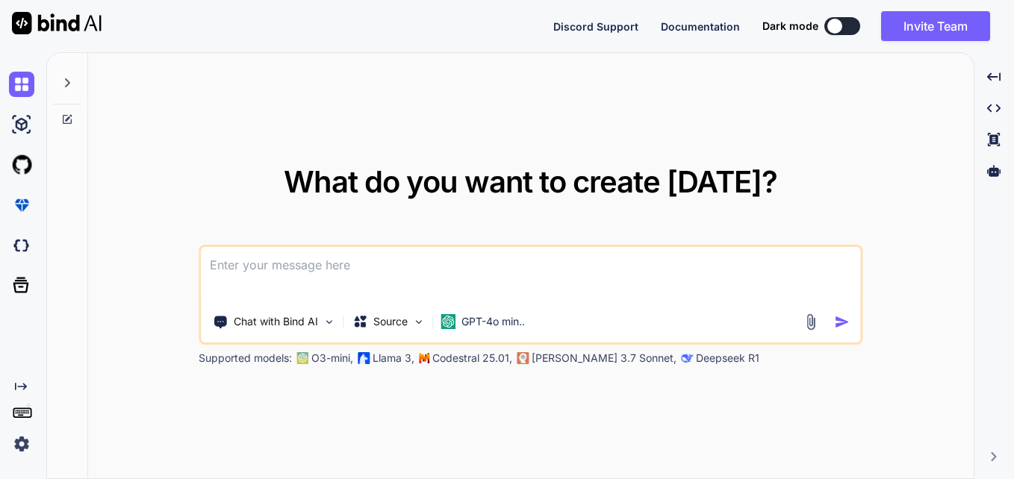
click at [837, 28] on div at bounding box center [834, 26] width 15 height 15
click at [844, 25] on button at bounding box center [842, 26] width 36 height 18
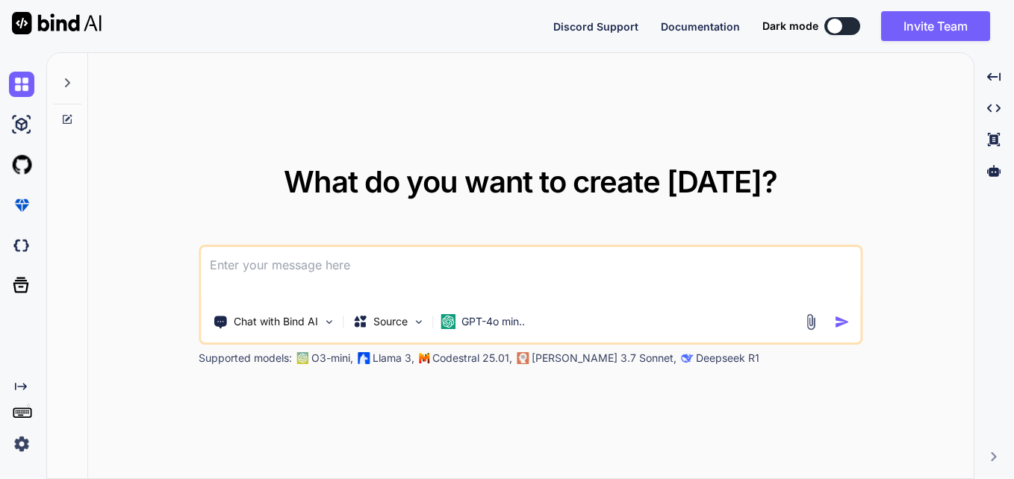
click at [80, 78] on div at bounding box center [67, 79] width 28 height 52
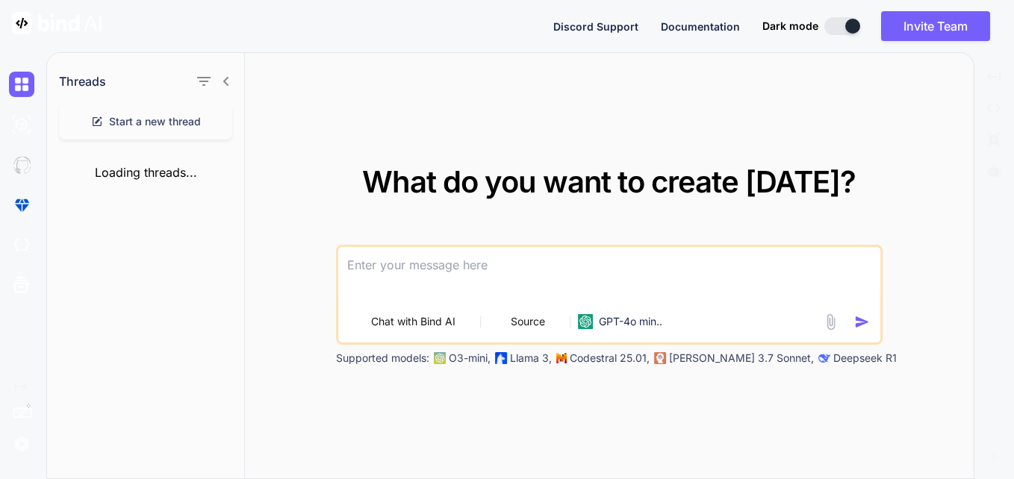
type textarea "x"
